Goal: Task Accomplishment & Management: Manage account settings

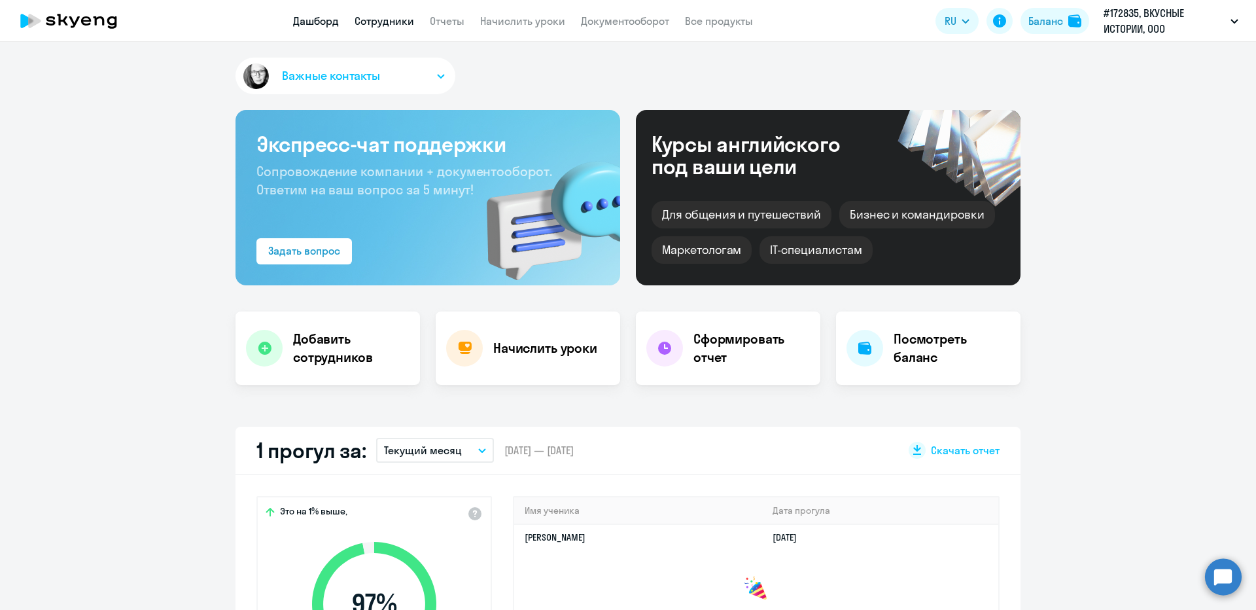
click at [382, 16] on link "Сотрудники" at bounding box center [385, 20] width 60 height 13
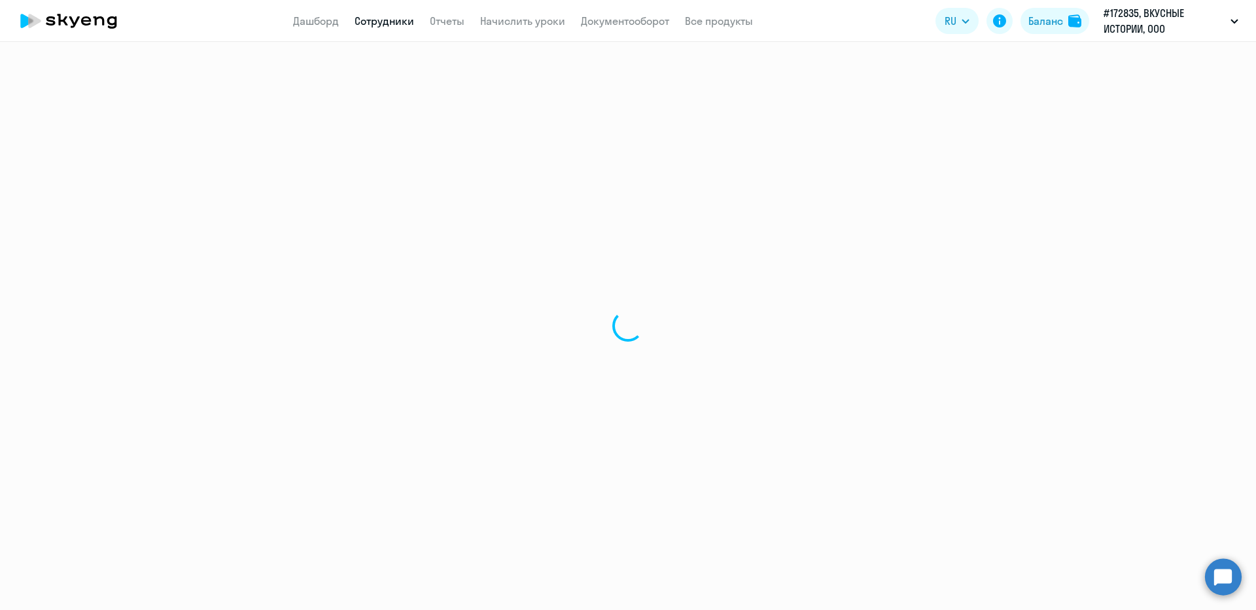
select select "30"
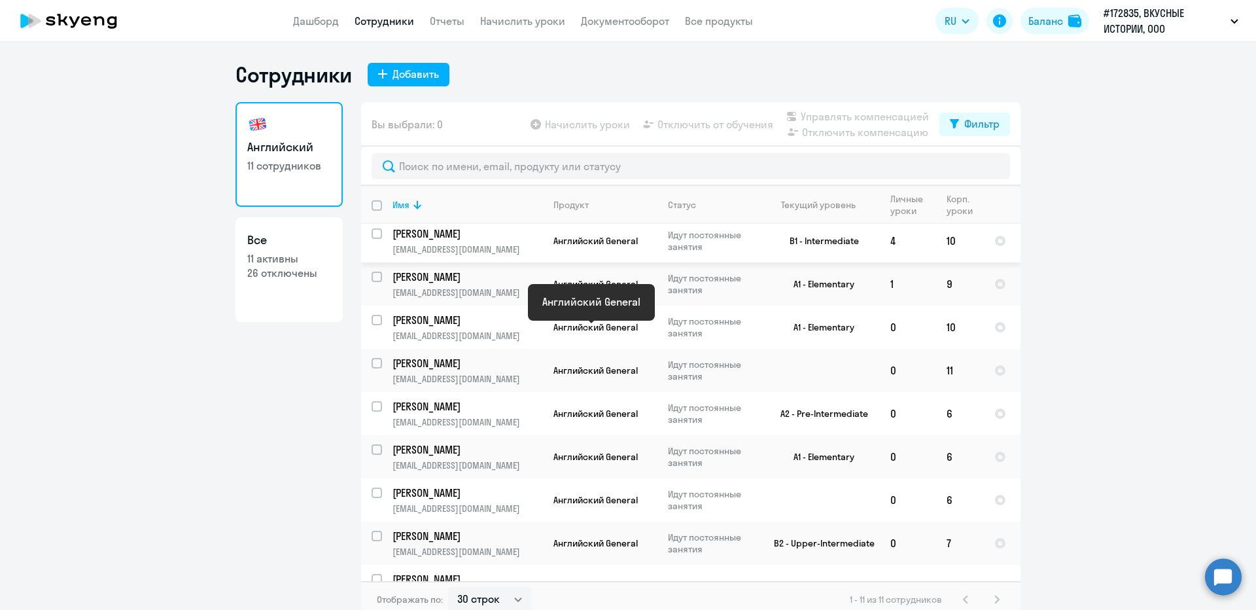
scroll to position [118, 0]
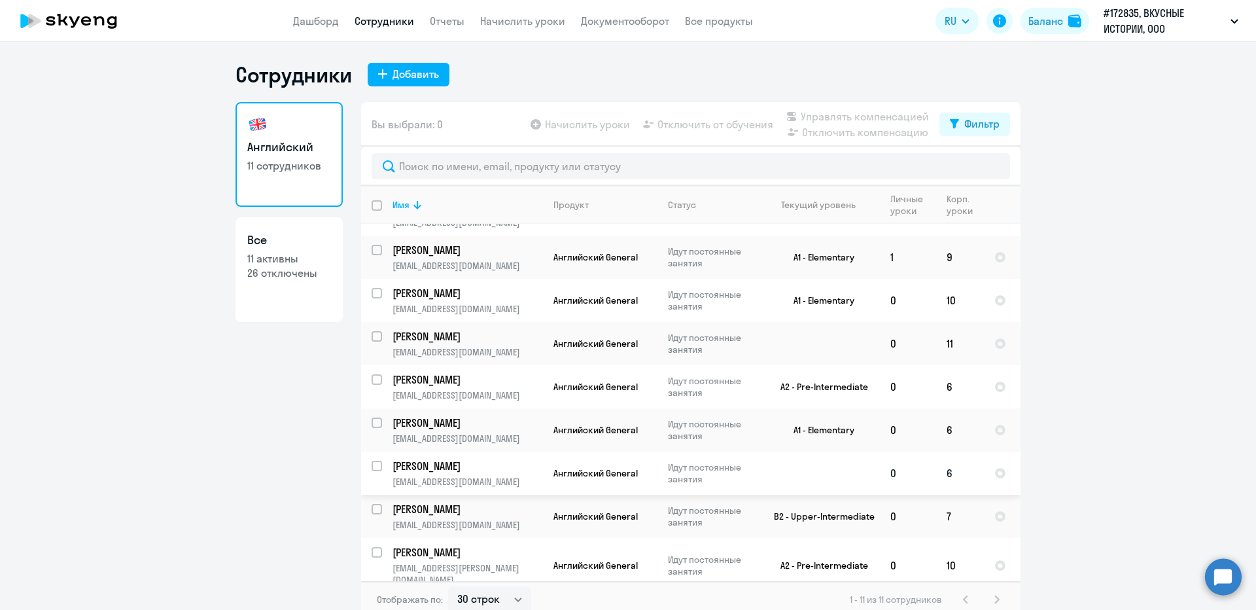
click at [946, 472] on td "6" at bounding box center [960, 473] width 48 height 43
select select "english"
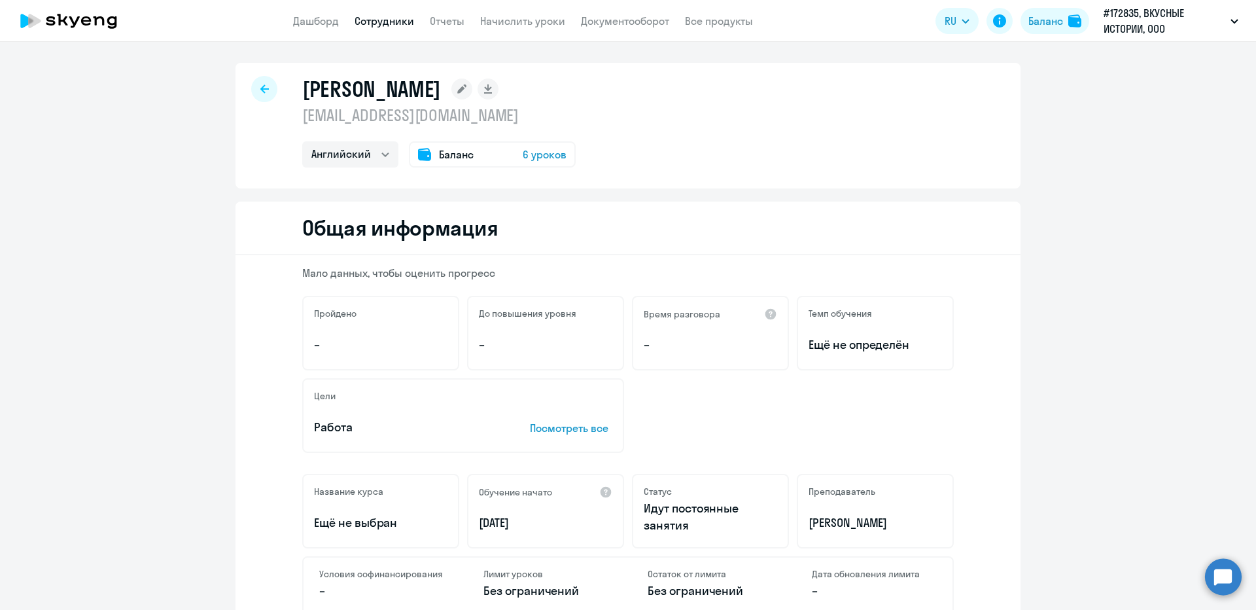
click at [531, 158] on span "6 уроков" at bounding box center [545, 155] width 44 height 16
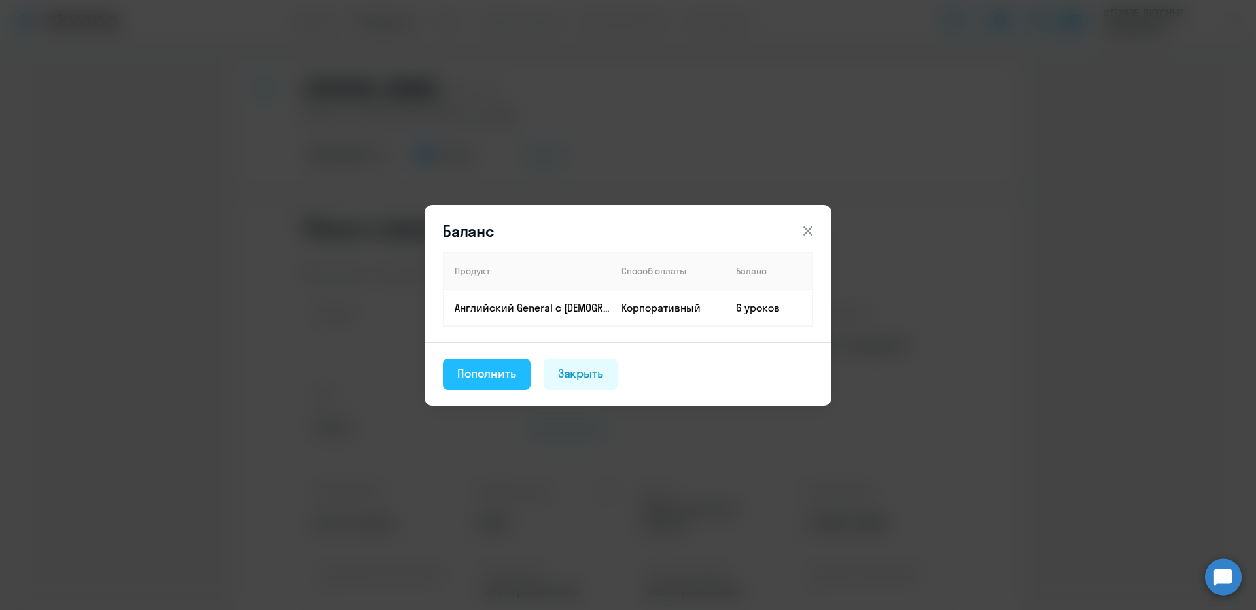
click at [467, 367] on div "Пополнить" at bounding box center [486, 373] width 59 height 17
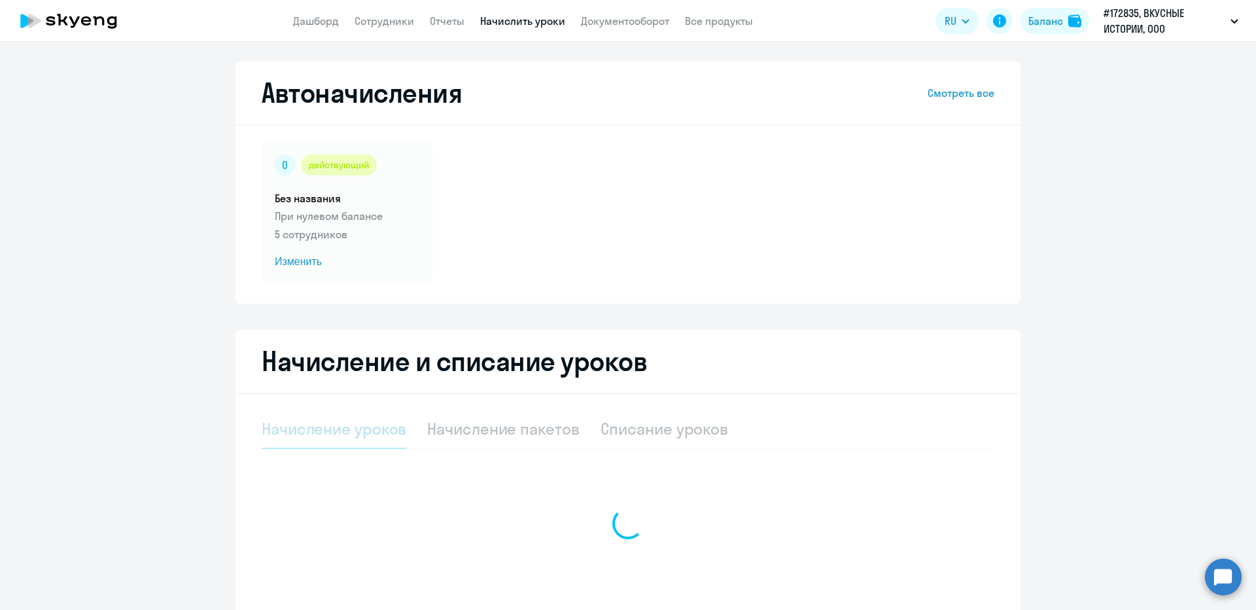
select select "10"
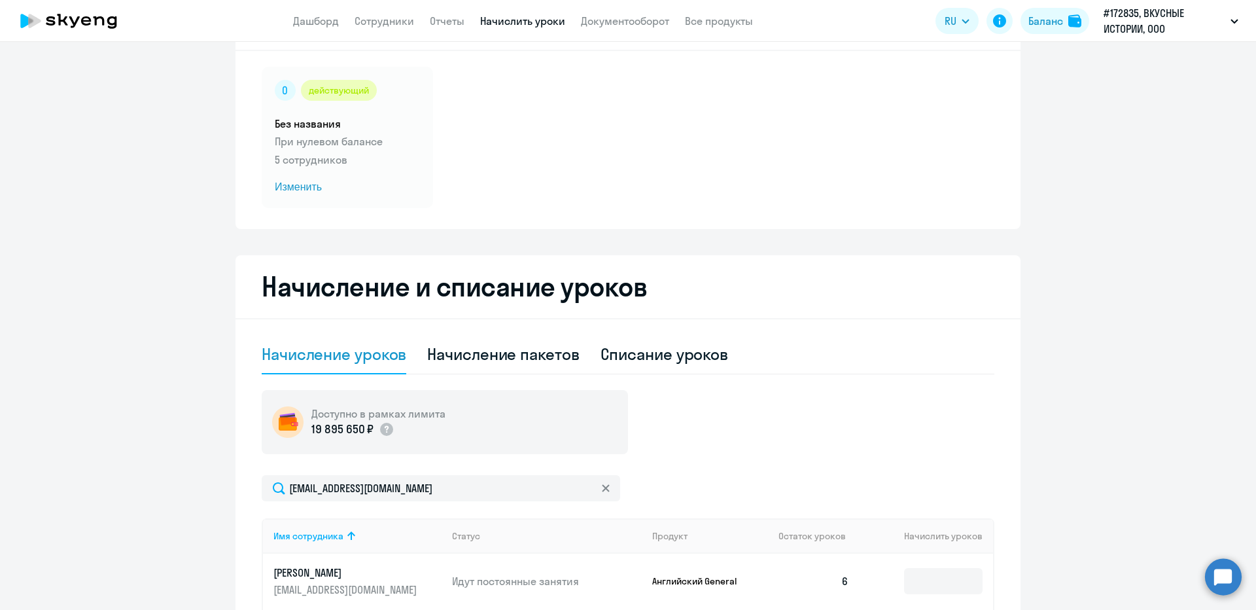
scroll to position [289, 0]
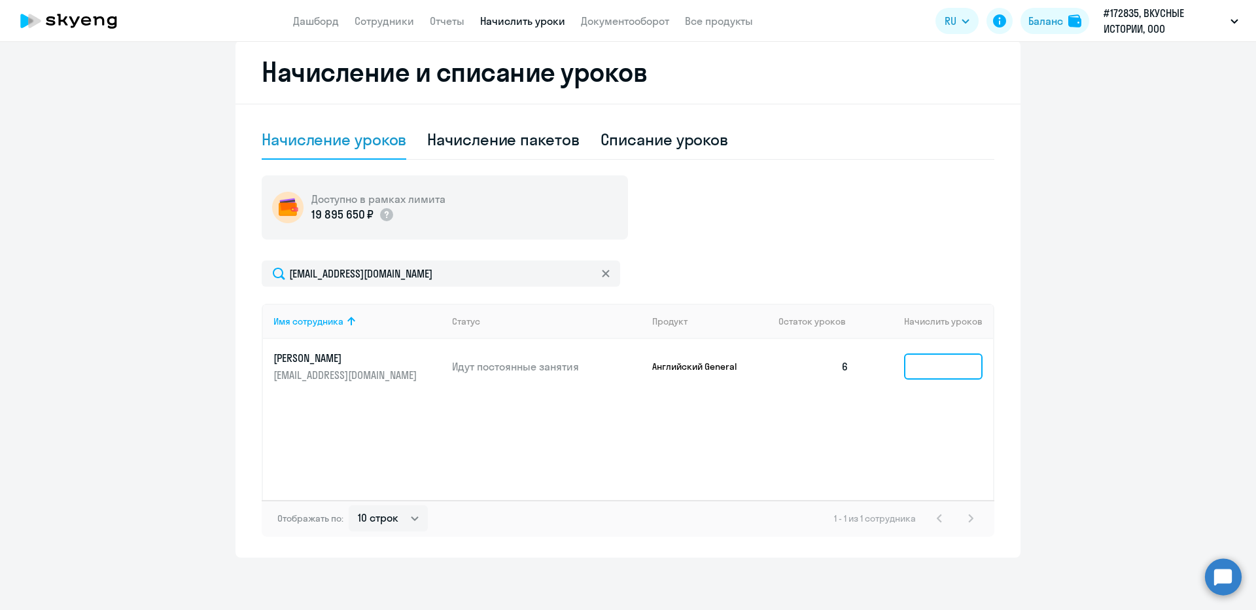
click at [919, 362] on input at bounding box center [943, 366] width 79 height 26
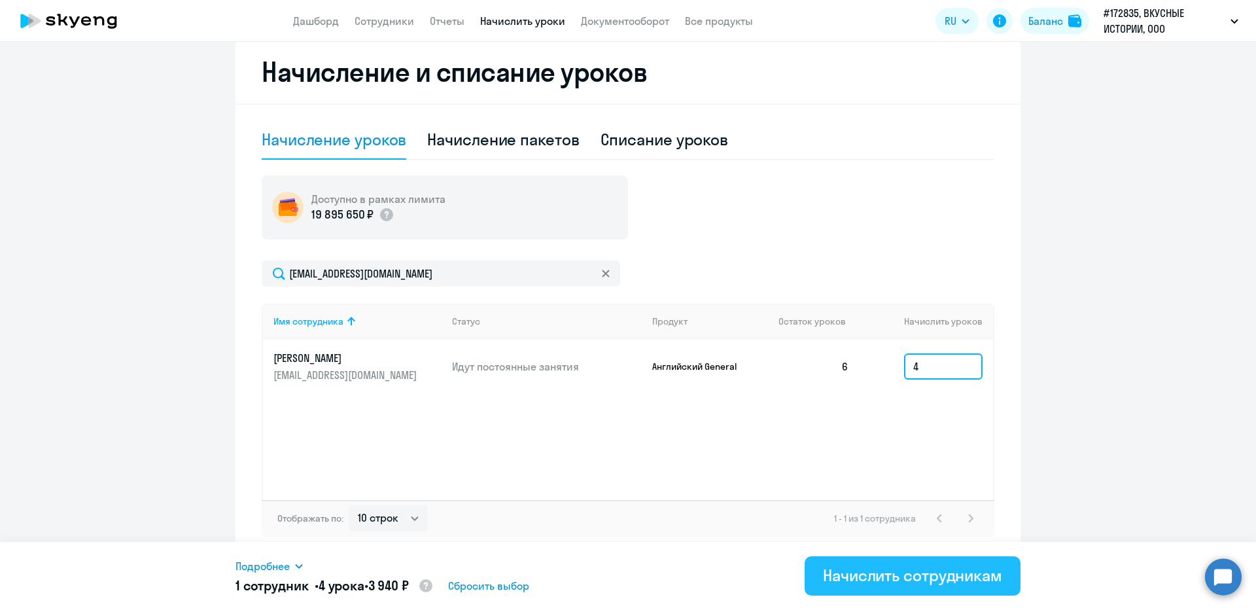
type input "4"
click at [872, 585] on div "Начислить сотрудникам" at bounding box center [912, 575] width 179 height 21
